Goal: Information Seeking & Learning: Learn about a topic

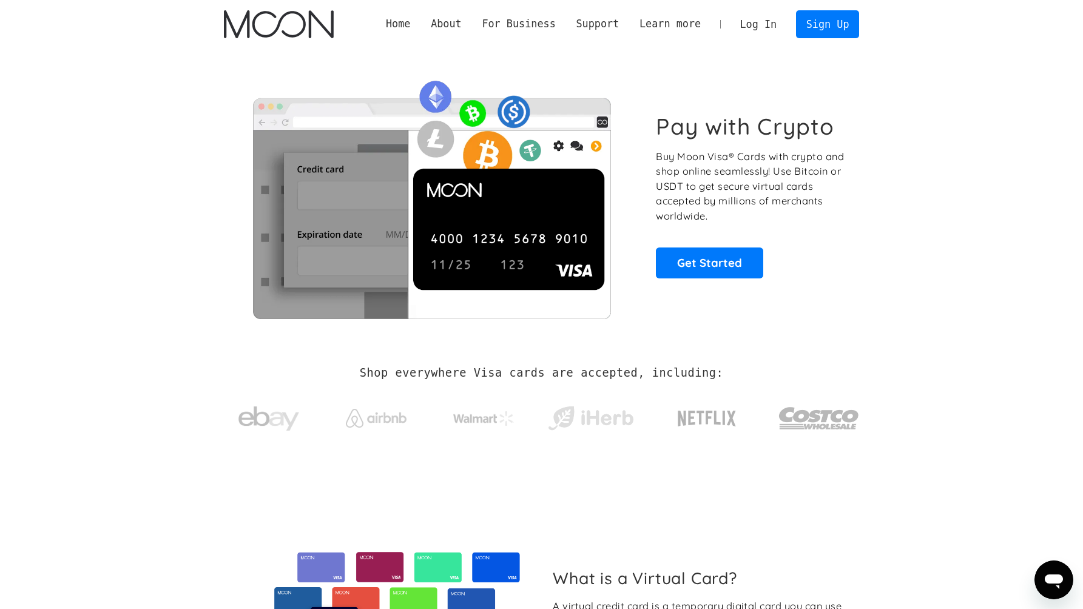
click at [420, 27] on link "Home" at bounding box center [397, 23] width 45 height 15
click at [462, 30] on div "About" at bounding box center [446, 23] width 31 height 15
click at [490, 38] on link "About Moon" at bounding box center [475, 44] width 111 height 24
